Goal: Task Accomplishment & Management: Manage account settings

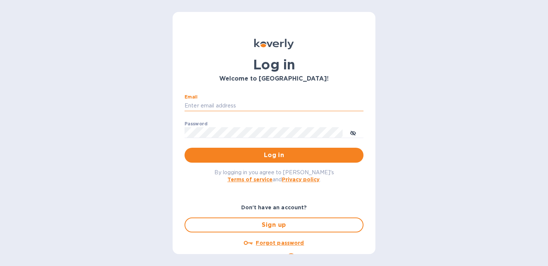
click at [284, 104] on input "Email" at bounding box center [273, 105] width 179 height 11
type input "[EMAIL_ADDRESS][DOMAIN_NAME]"
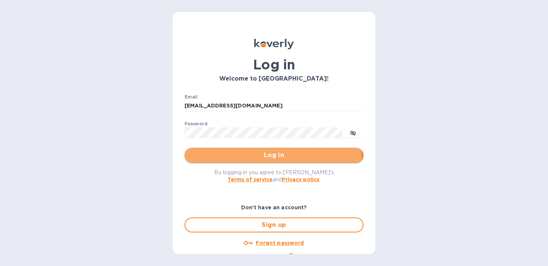
click at [256, 151] on span "Log in" at bounding box center [273, 155] width 167 height 9
